Goal: Task Accomplishment & Management: Use online tool/utility

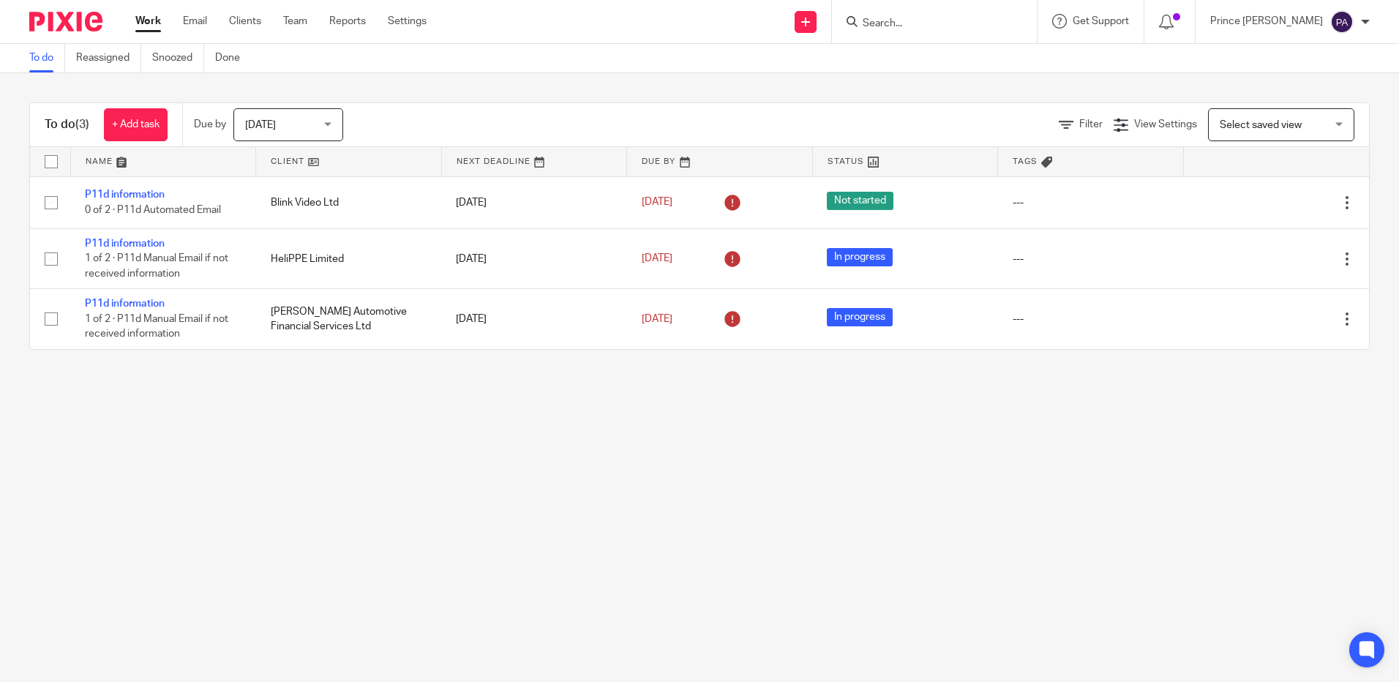
click at [993, 18] on input "Search" at bounding box center [927, 24] width 132 height 13
type input "hyg"
click at [961, 80] on div "Hyg ieia Group Limited Andrew Bodle < andrew@ hyg ieiagroup.co.uk >" at bounding box center [990, 62] width 286 height 57
click at [963, 70] on link at bounding box center [989, 63] width 263 height 34
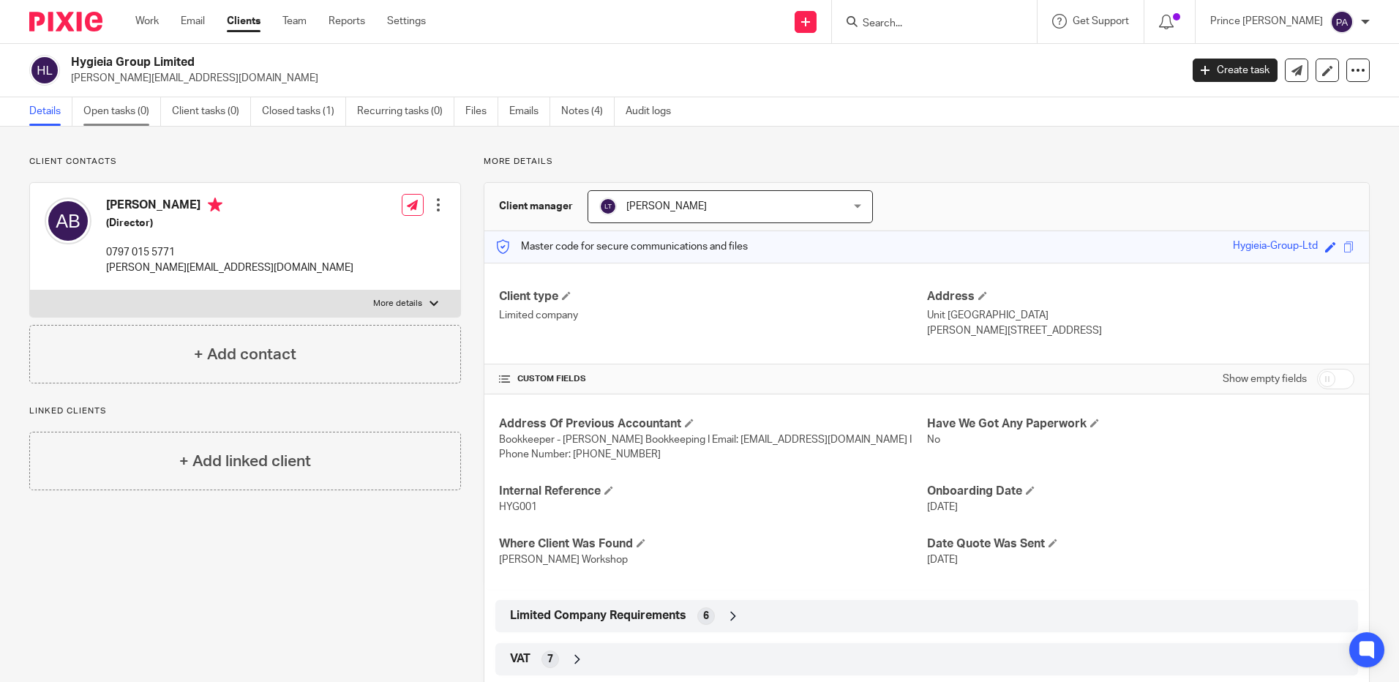
click at [123, 112] on link "Open tasks (0)" at bounding box center [122, 111] width 78 height 29
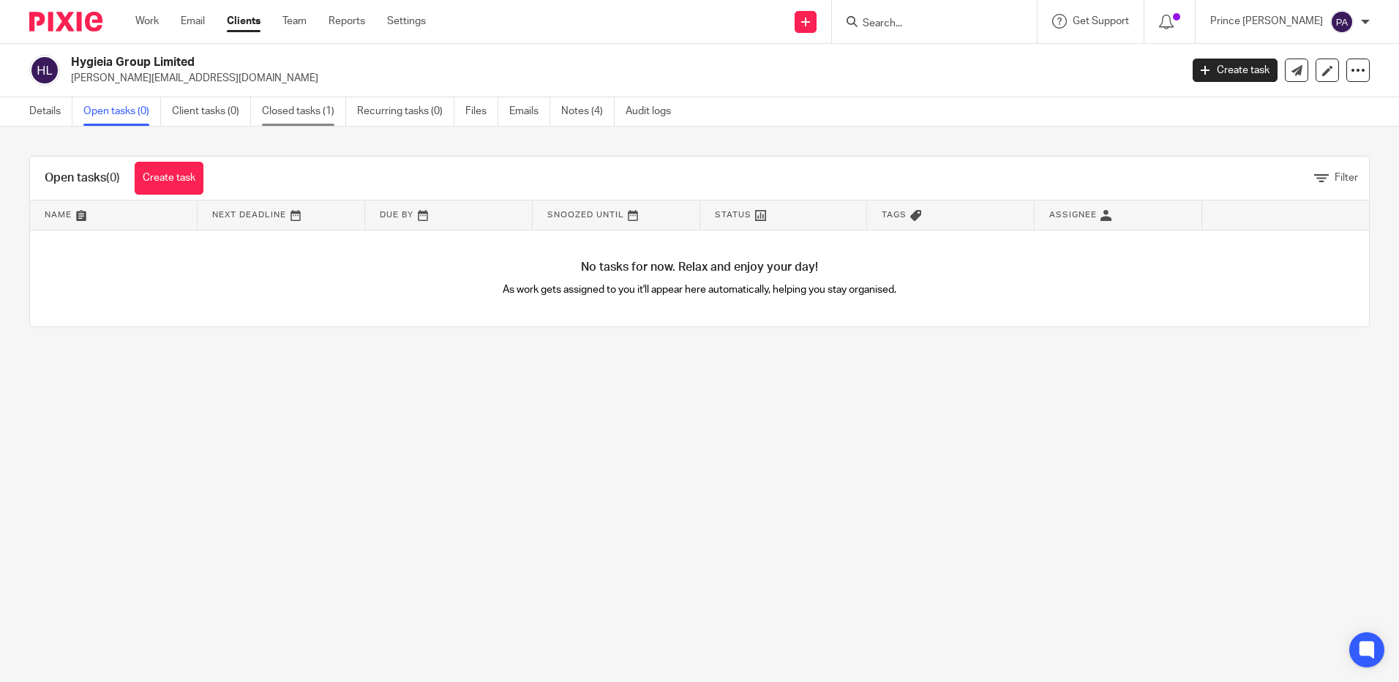
click at [306, 116] on link "Closed tasks (1)" at bounding box center [304, 111] width 84 height 29
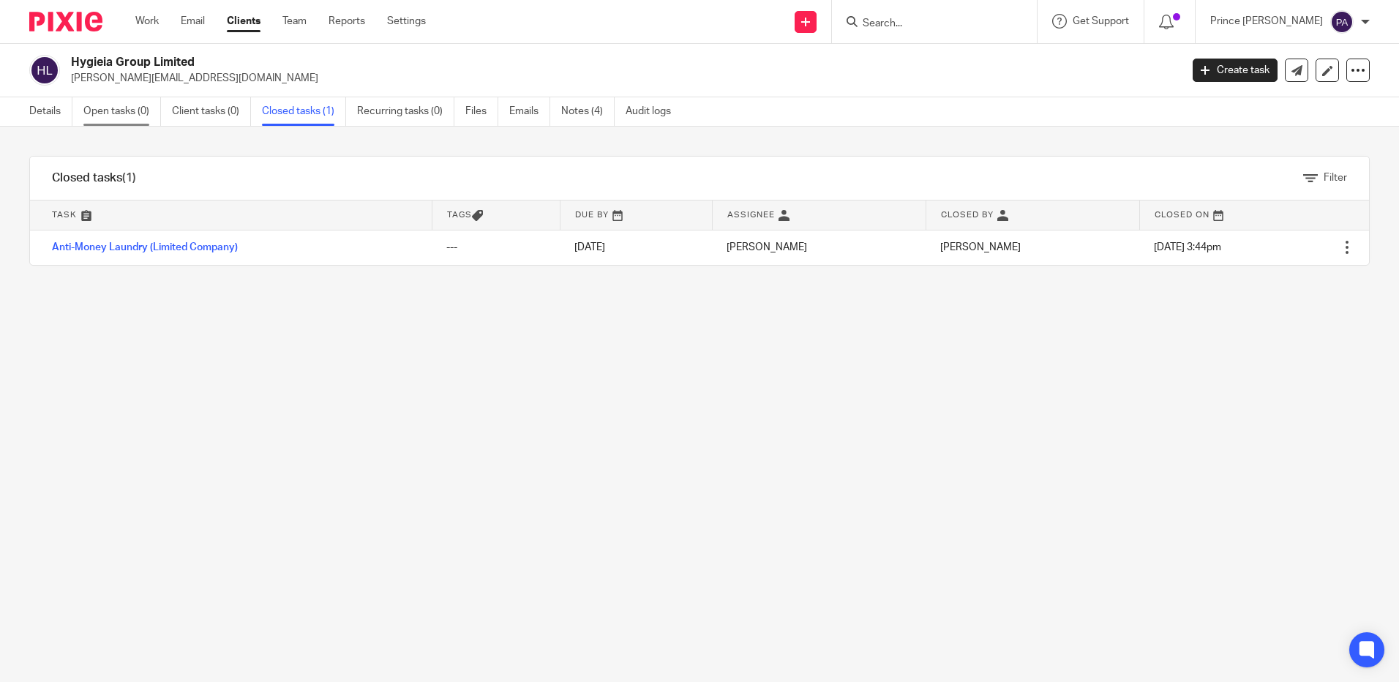
click at [98, 113] on link "Open tasks (0)" at bounding box center [122, 111] width 78 height 29
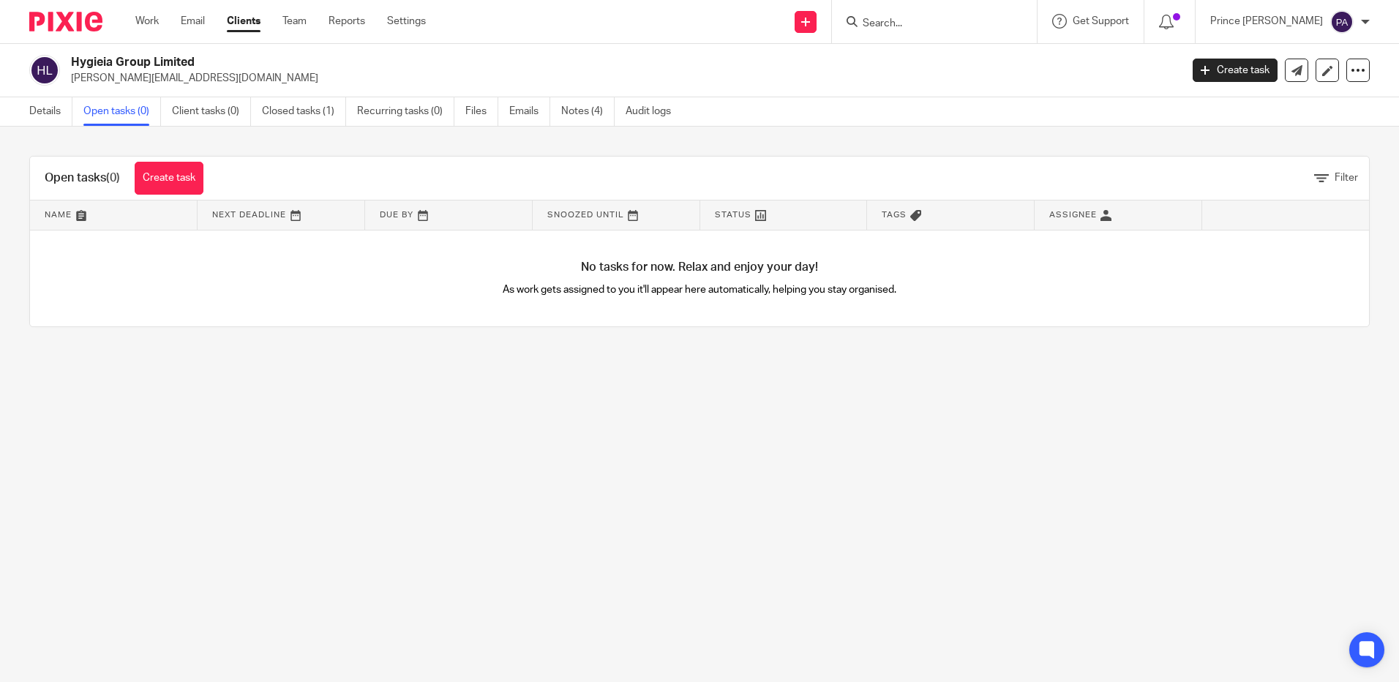
click at [900, 33] on div at bounding box center [934, 21] width 205 height 43
click at [904, 19] on input "Search" at bounding box center [927, 24] width 132 height 13
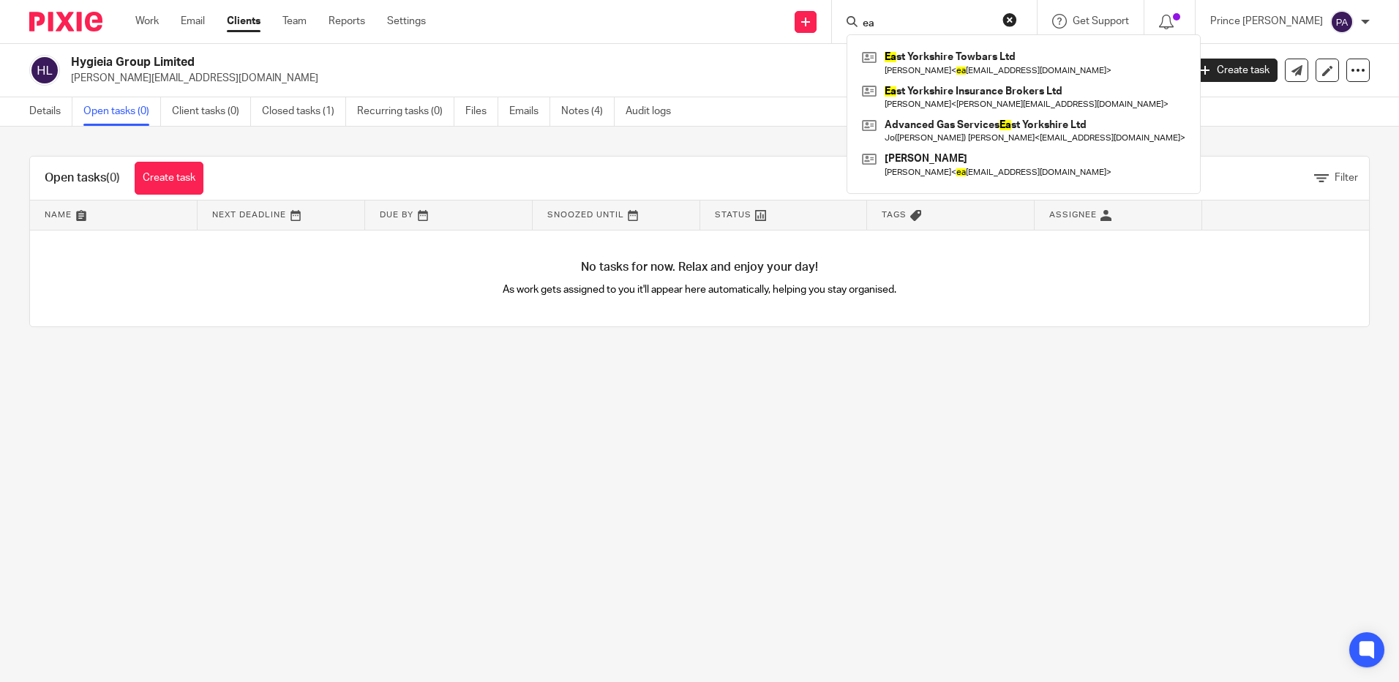
type input "e"
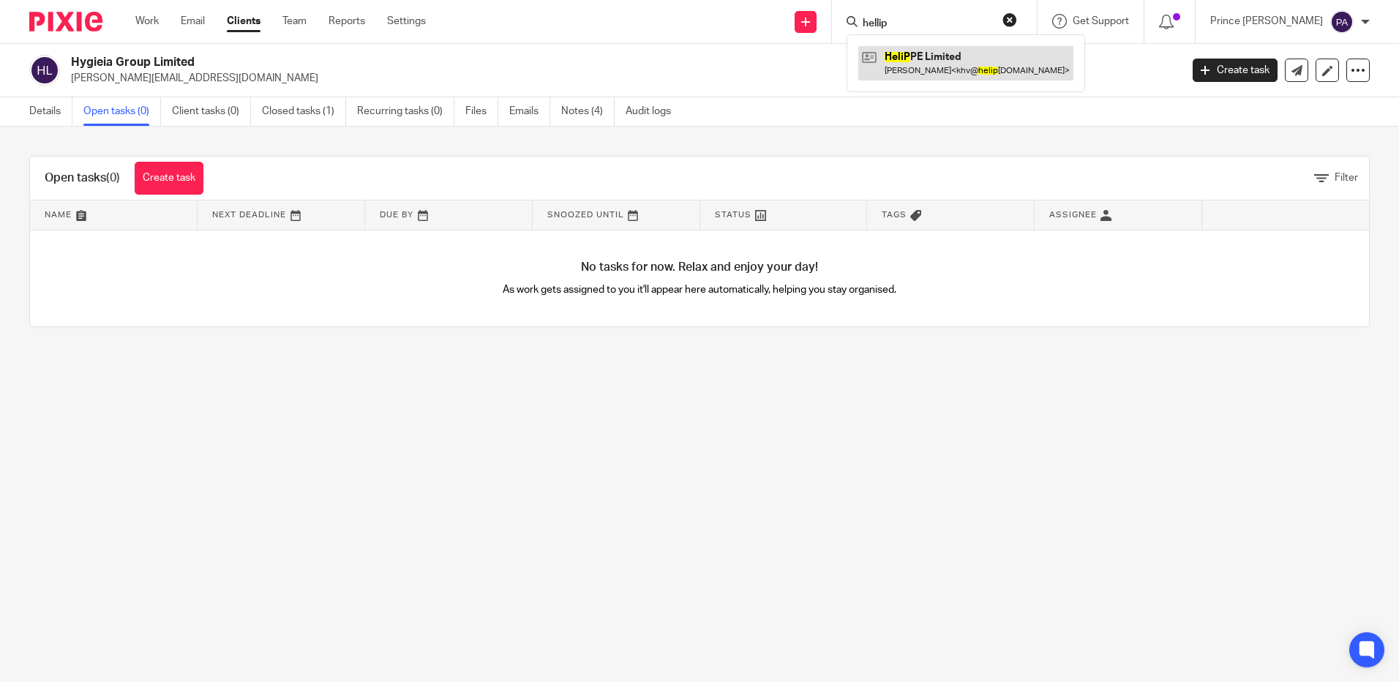
type input "hellip"
click at [970, 53] on link at bounding box center [965, 63] width 215 height 34
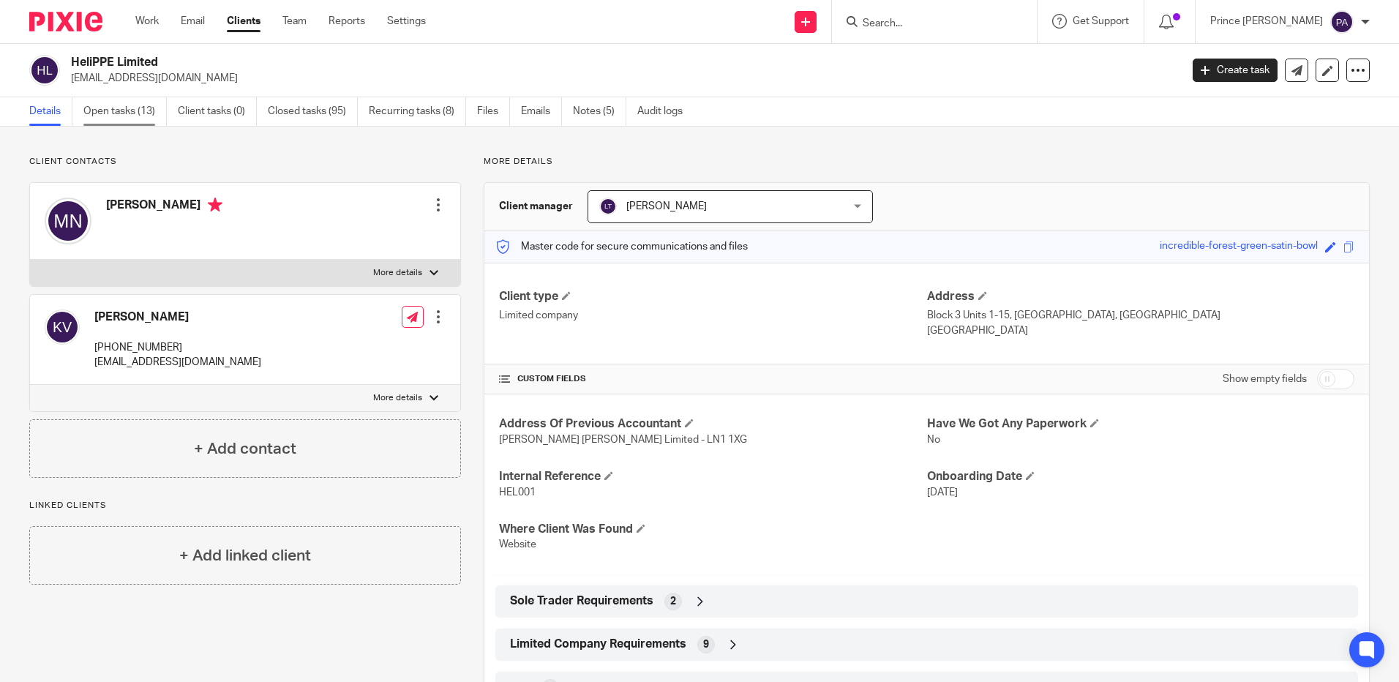
click at [126, 110] on link "Open tasks (13)" at bounding box center [124, 111] width 83 height 29
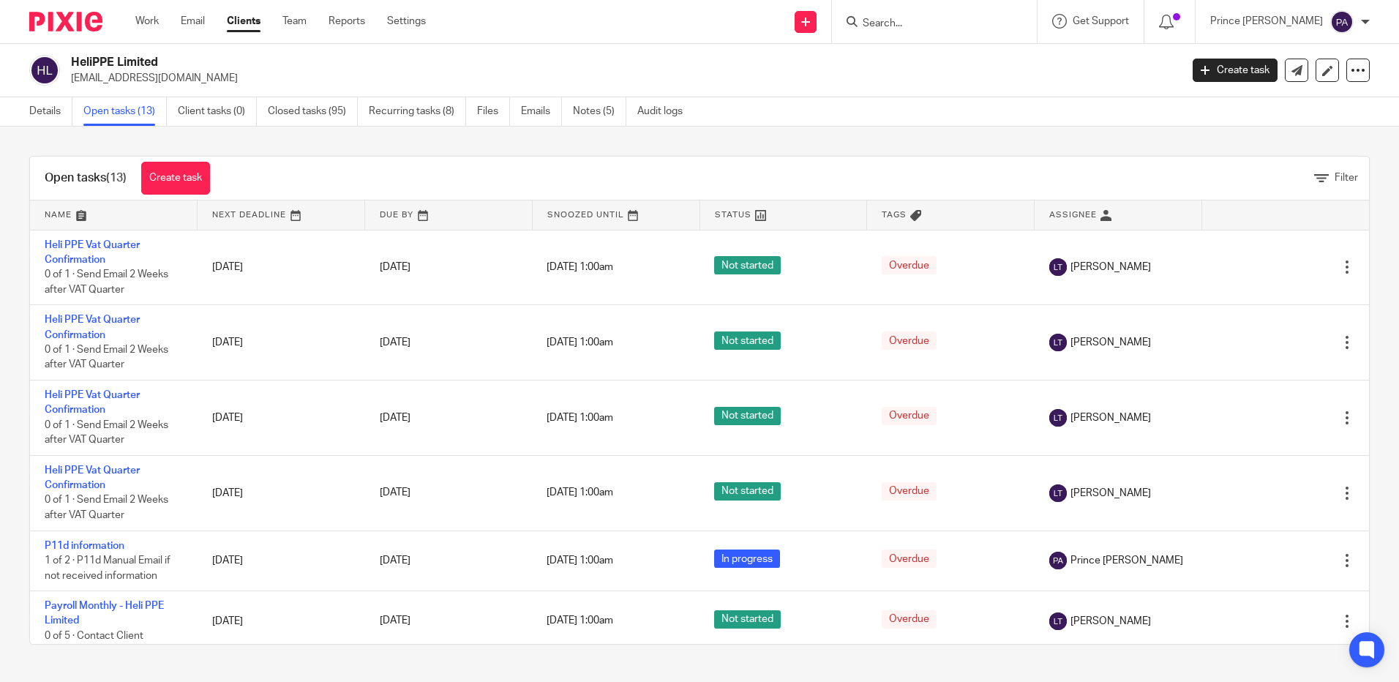
click at [899, 18] on input "Search" at bounding box center [927, 24] width 132 height 13
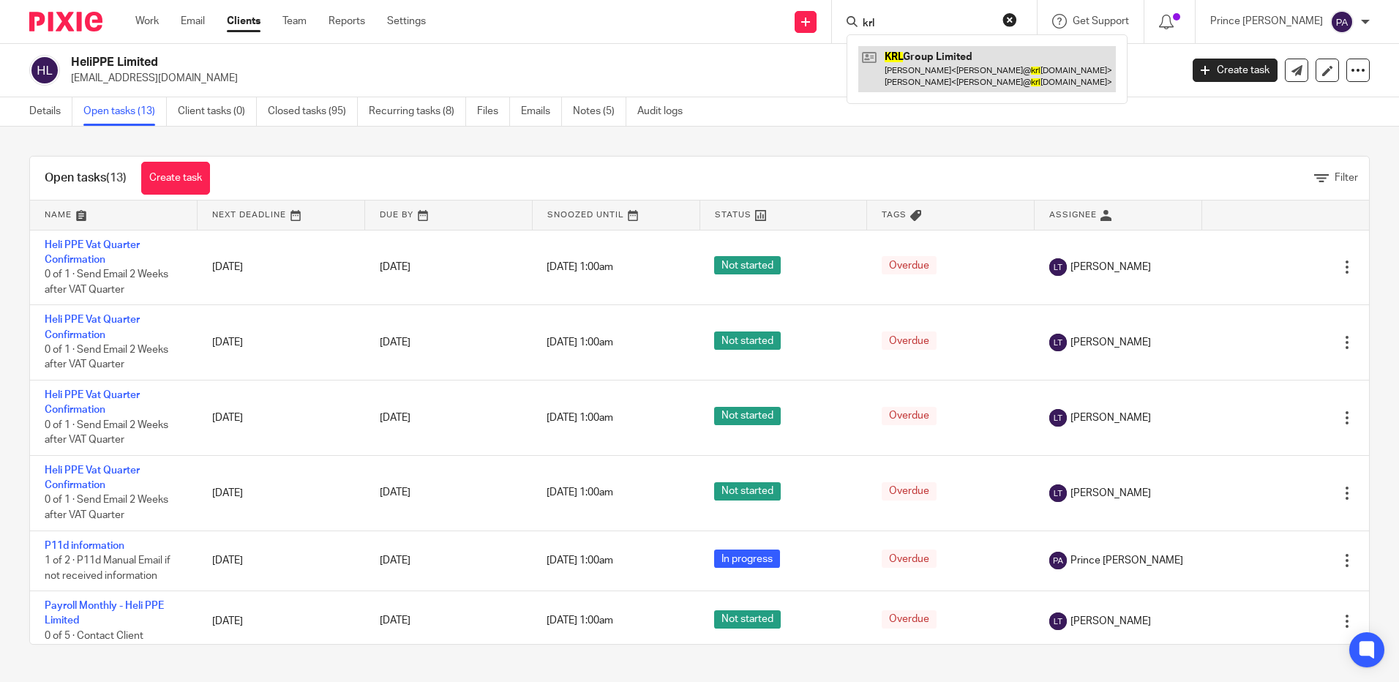
type input "krl"
click at [926, 53] on link at bounding box center [987, 68] width 258 height 45
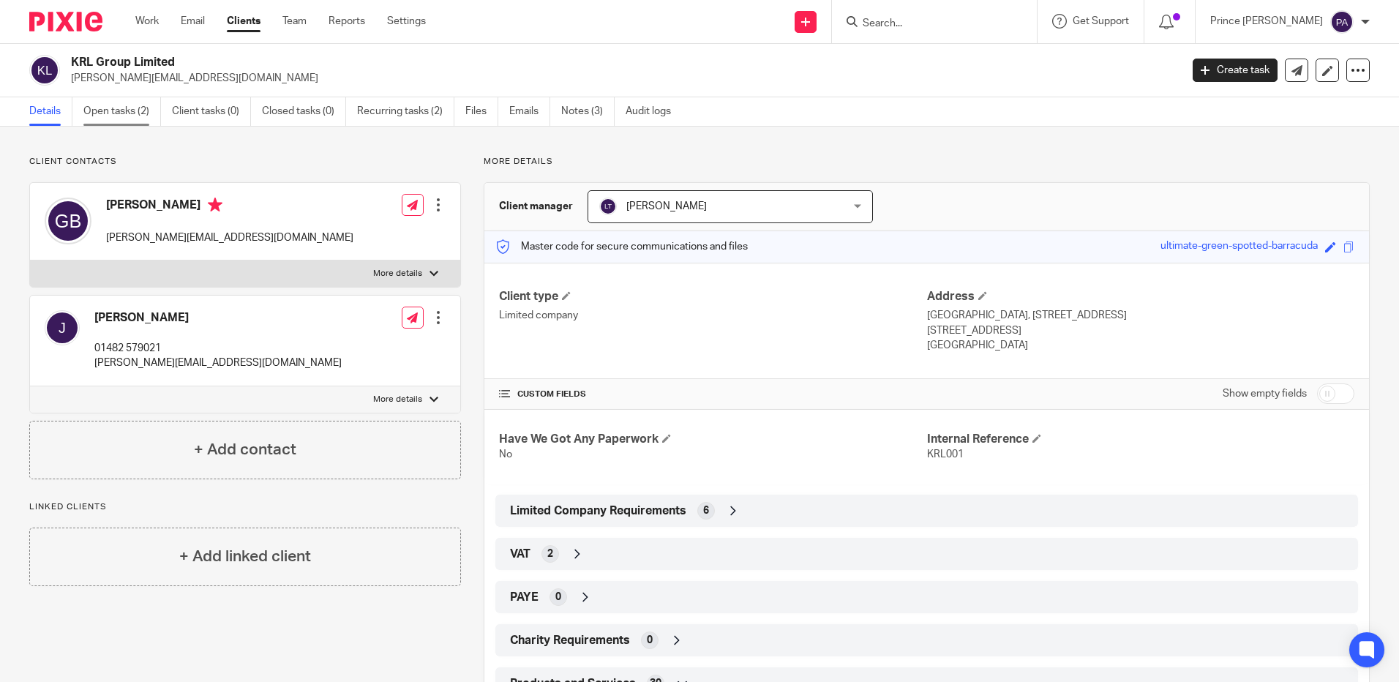
click at [116, 114] on link "Open tasks (2)" at bounding box center [122, 111] width 78 height 29
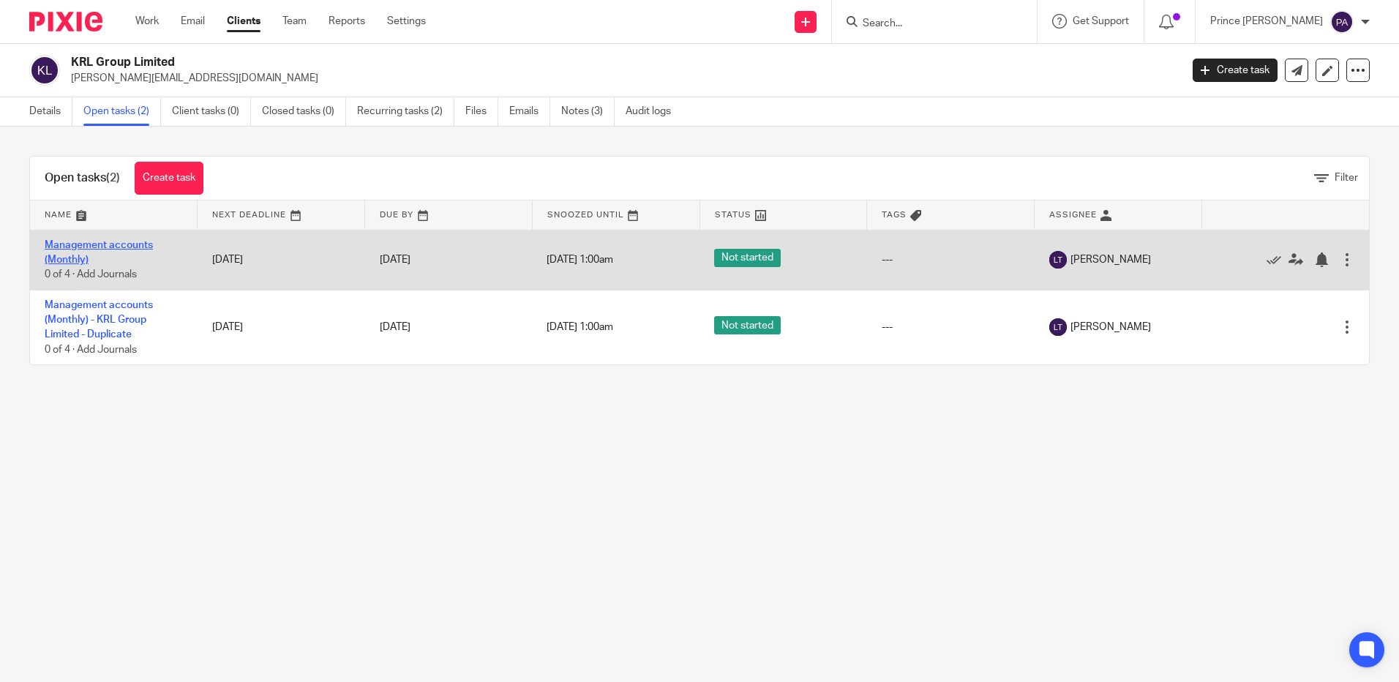
click at [69, 256] on link "Management accounts (Monthly)" at bounding box center [99, 252] width 108 height 25
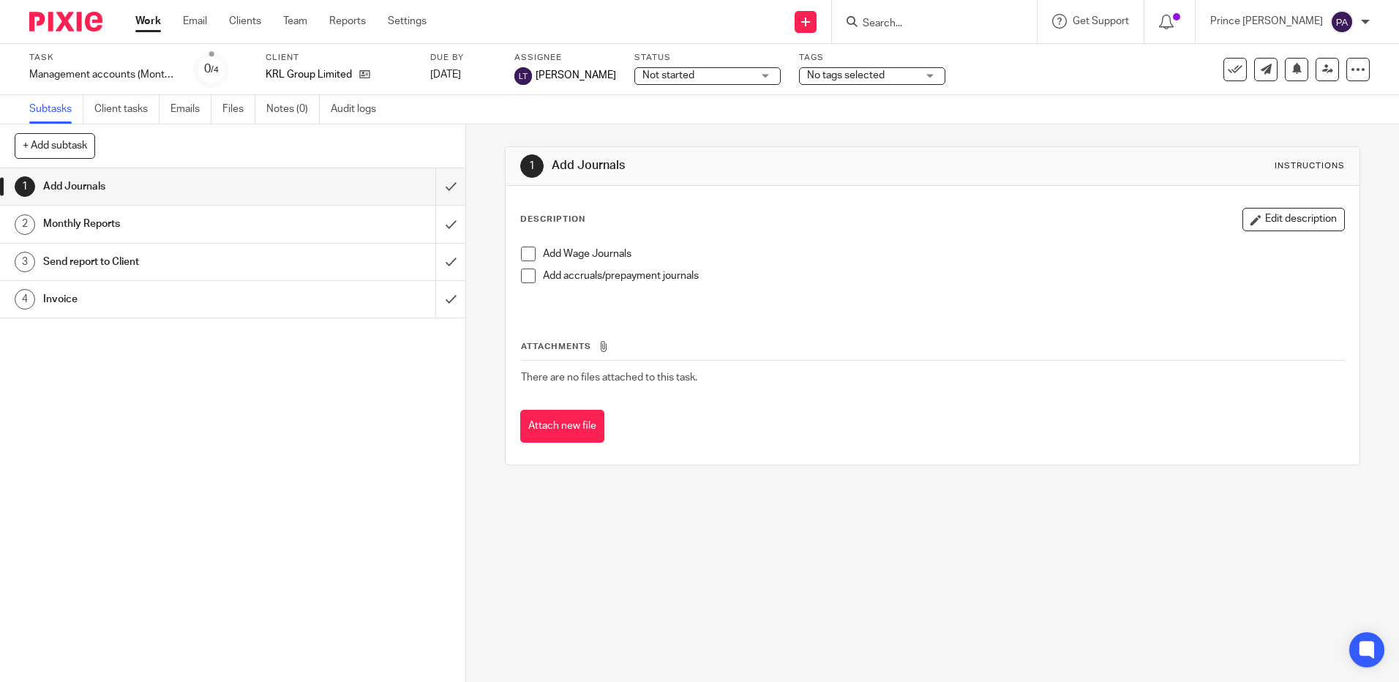
click at [159, 220] on h1 "Monthly Reports" at bounding box center [169, 224] width 252 height 22
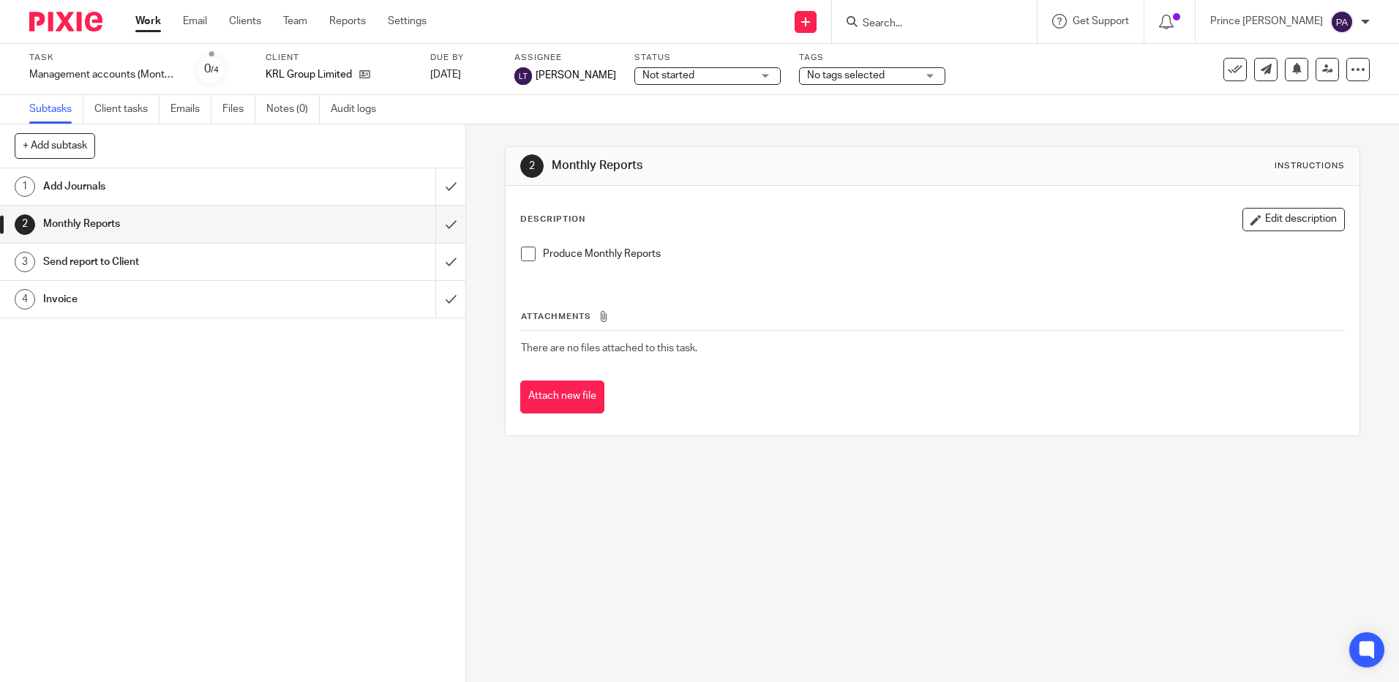
click at [128, 266] on h1 "Send report to Client" at bounding box center [169, 262] width 252 height 22
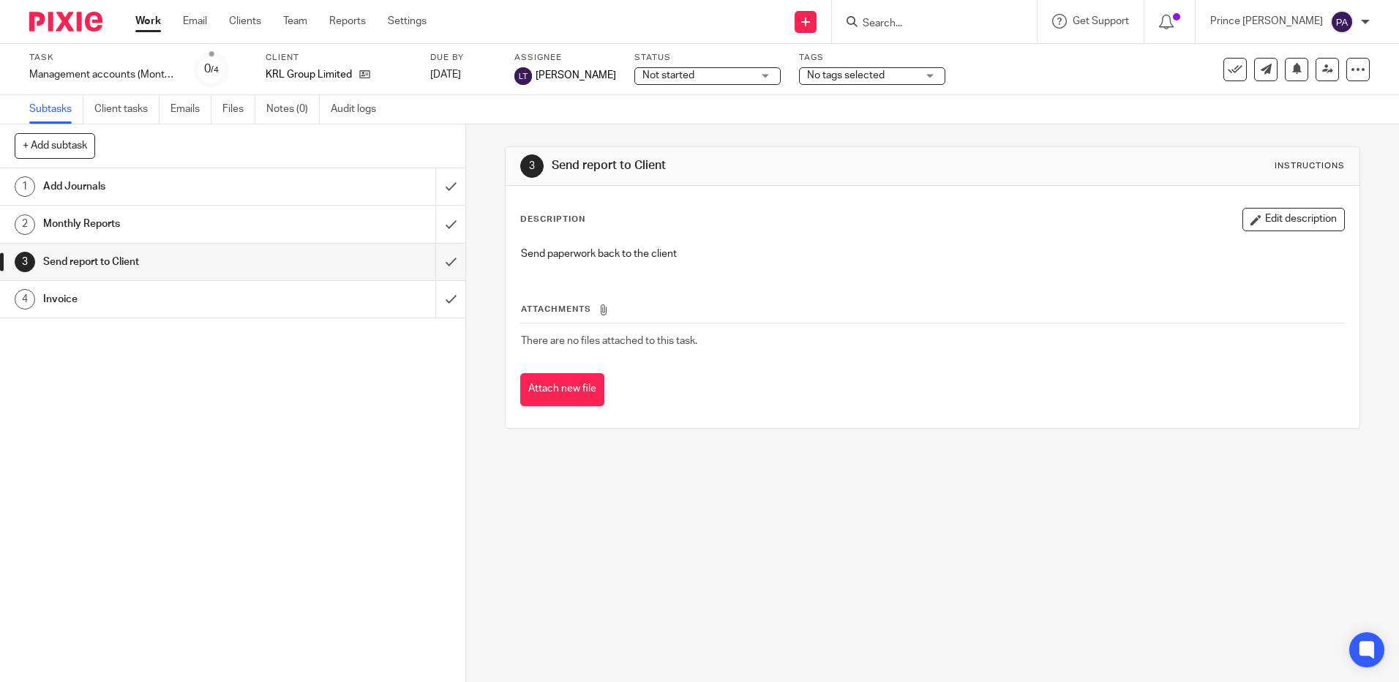
click at [89, 295] on h1 "Invoice" at bounding box center [169, 299] width 252 height 22
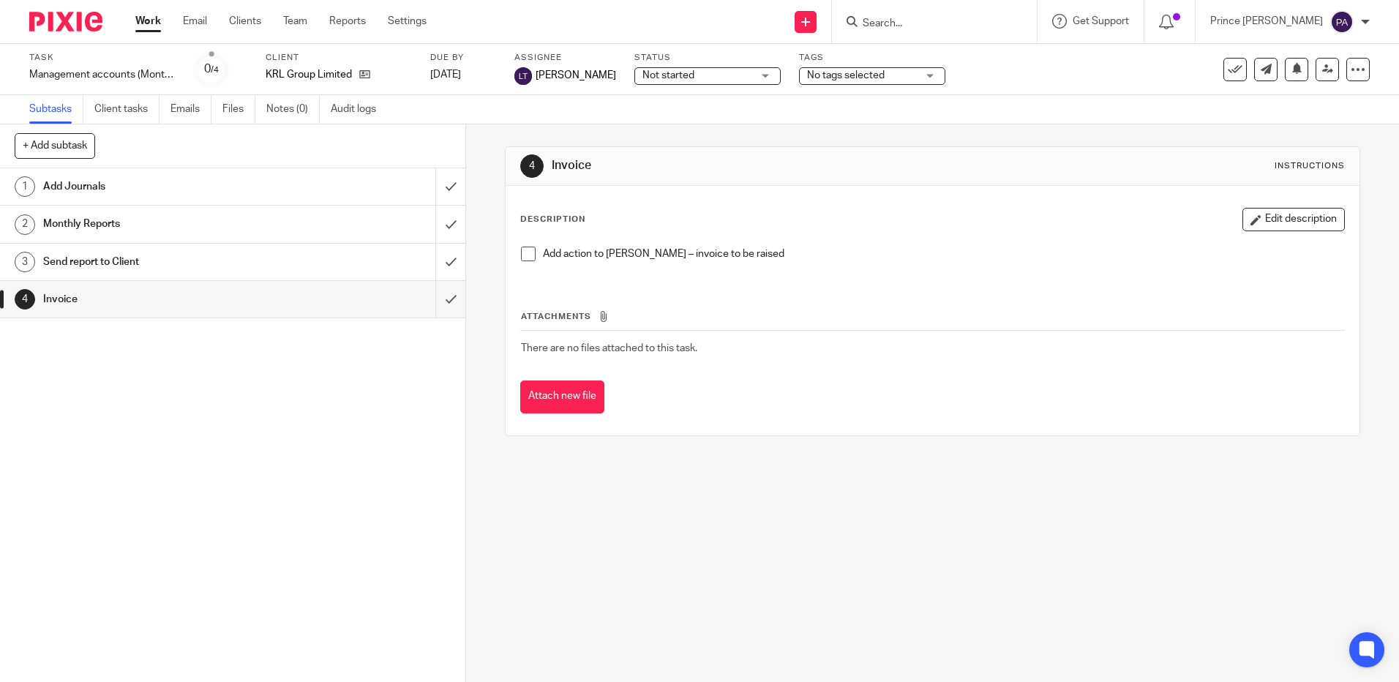
click at [66, 261] on h1 "Send report to Client" at bounding box center [169, 262] width 252 height 22
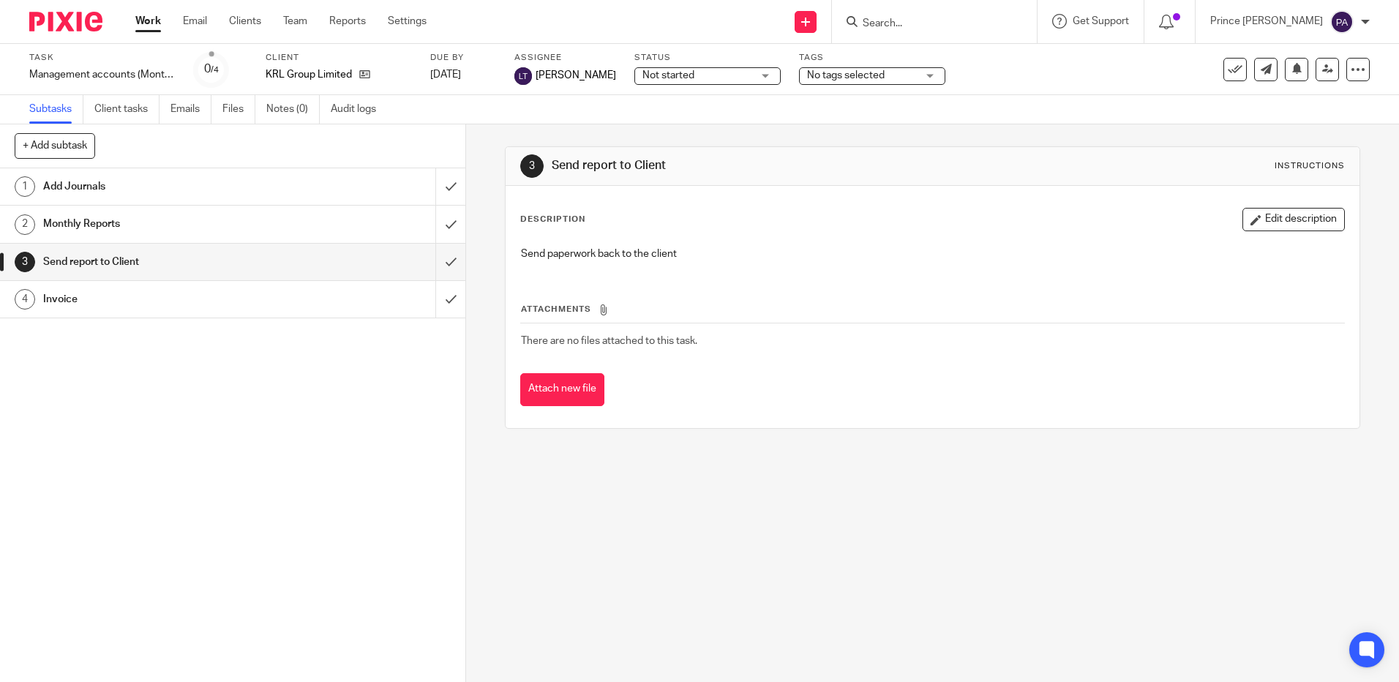
click at [70, 218] on h1 "Monthly Reports" at bounding box center [169, 224] width 252 height 22
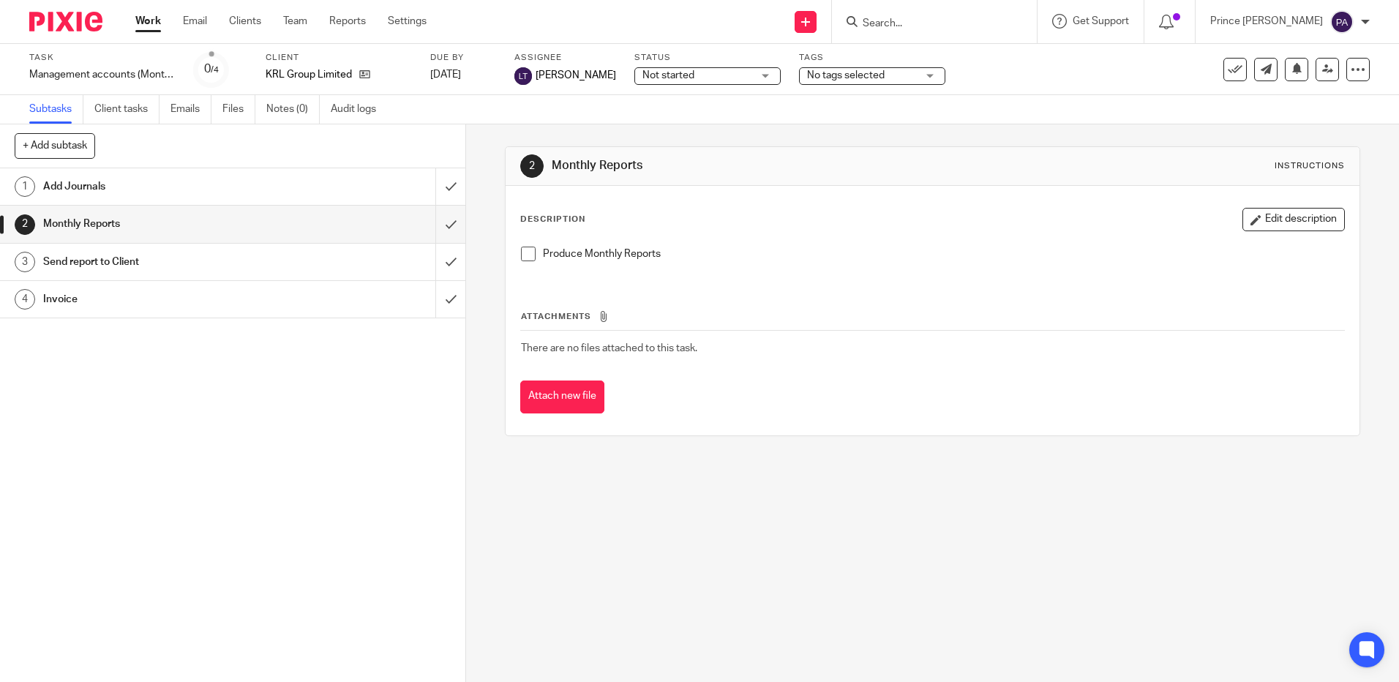
click at [66, 185] on h1 "Add Journals" at bounding box center [169, 187] width 252 height 22
